Goal: Communication & Community: Ask a question

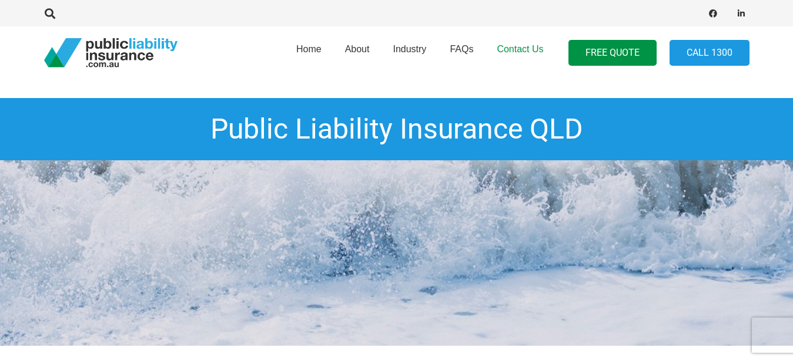
click at [533, 48] on span "Contact Us" at bounding box center [520, 49] width 46 height 10
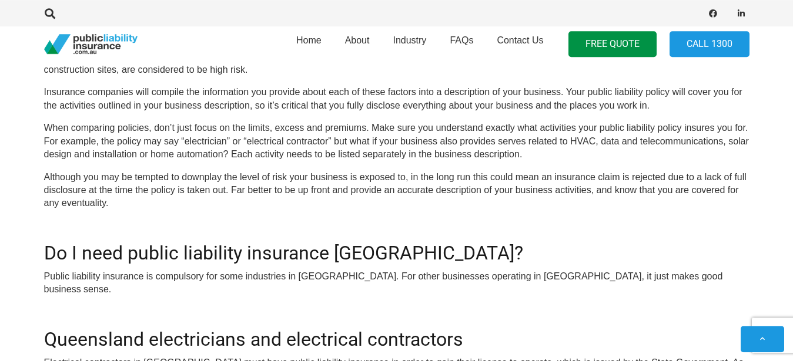
scroll to position [1559, 0]
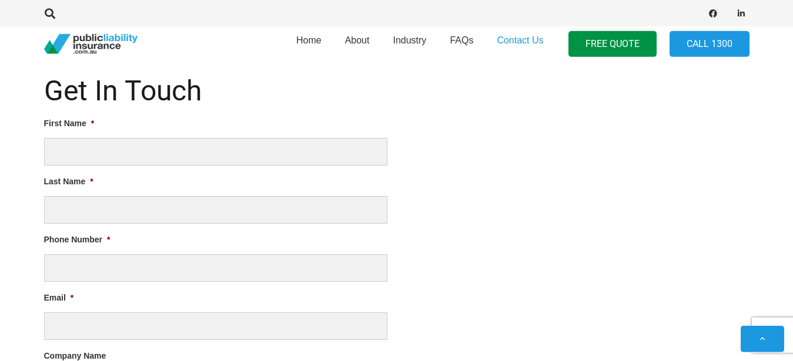
scroll to position [539, 0]
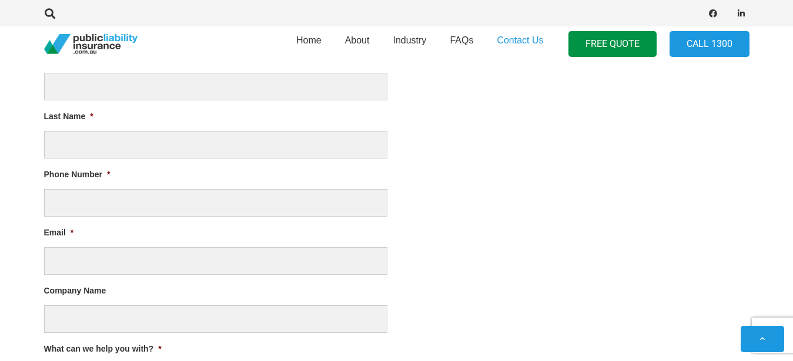
type input "ellyse"
type input "perry"
type input "530-555-1212"
type input "ellyse.seotech@gmail.com"
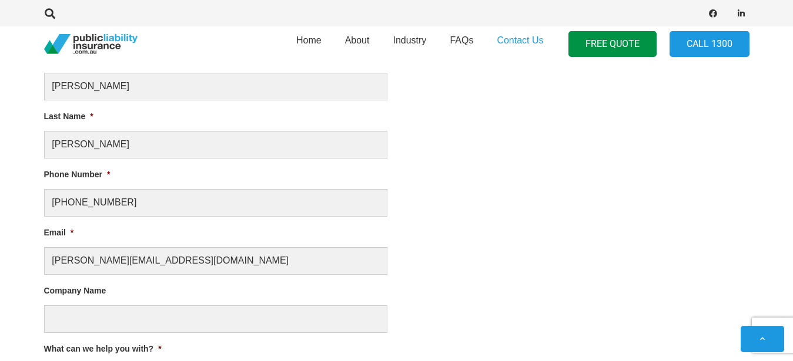
type input "Best SEO Provider"
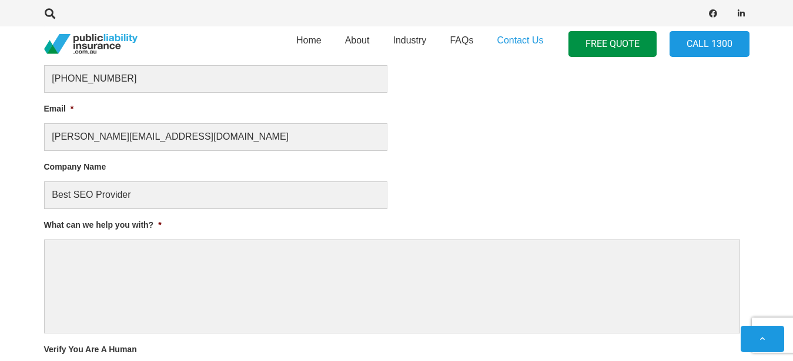
scroll to position [719, 0]
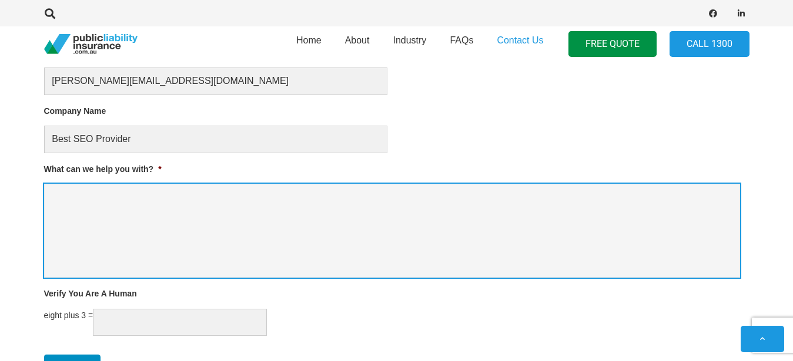
click at [115, 227] on textarea "What can we help you with? *" at bounding box center [392, 231] width 696 height 94
paste textarea "Free SEO Service until 1st page rank. Hello, Here's one for SEO: I'm reaching o…"
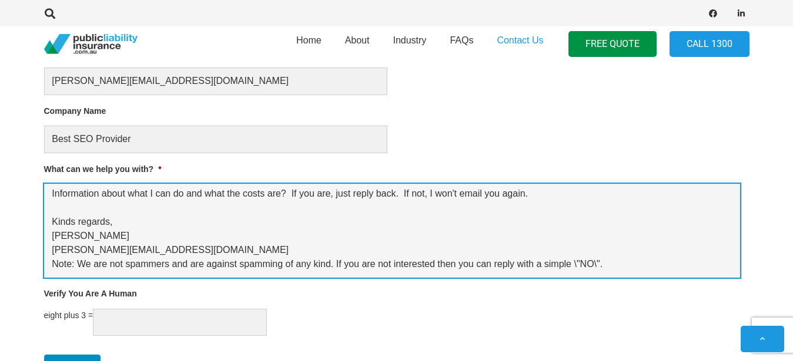
type textarea "Free SEO Service until 1st page rank. Hello, Here's one for SEO: I'm reaching o…"
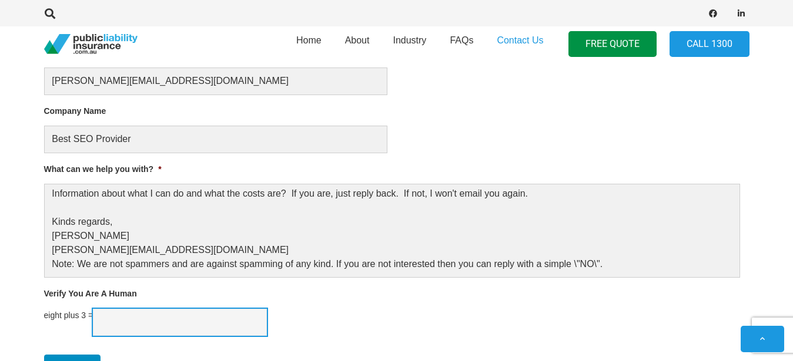
click at [144, 324] on input "Verify You Are A Human" at bounding box center [180, 323] width 174 height 28
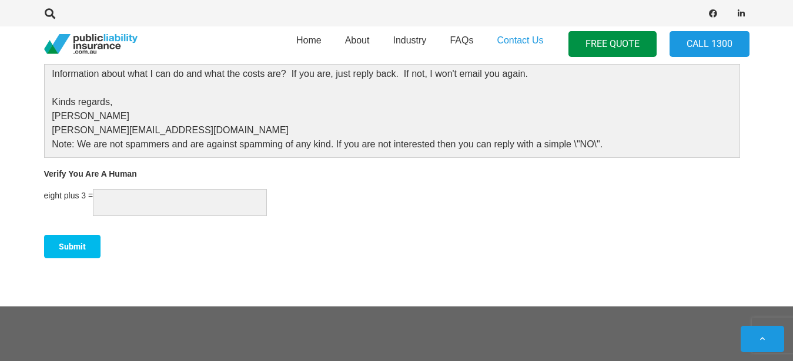
click at [79, 252] on input "Submit" at bounding box center [72, 246] width 56 height 23
click at [79, 249] on input "Submit" at bounding box center [72, 246] width 56 height 23
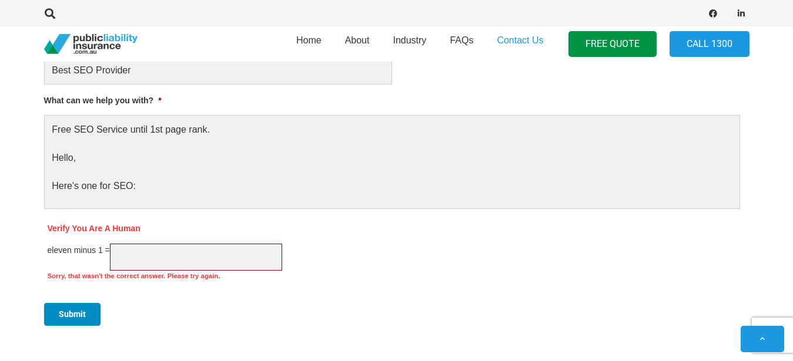
scroll to position [532, 0]
